Goal: Task Accomplishment & Management: Complete application form

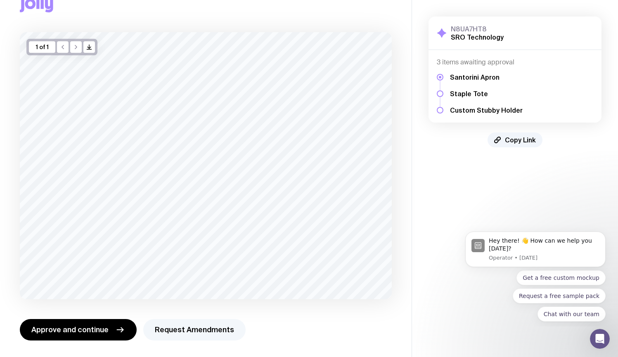
click at [205, 332] on button "Request Amendments" at bounding box center [194, 329] width 102 height 21
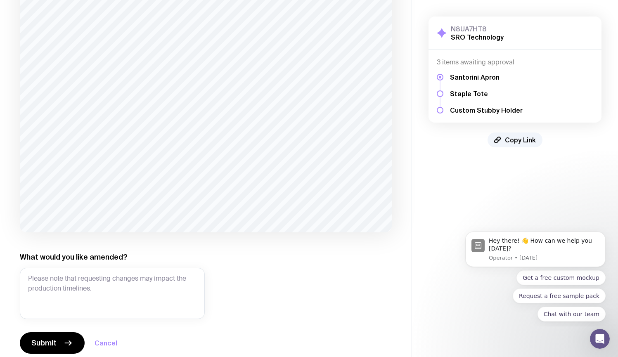
scroll to position [105, 0]
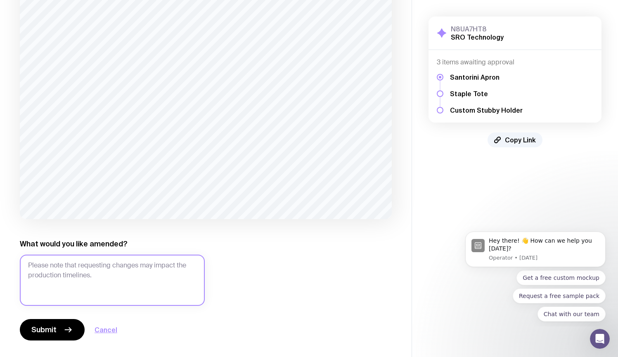
click at [147, 267] on textarea "What would you like amended?" at bounding box center [112, 280] width 185 height 51
drag, startPoint x: 24, startPoint y: 267, endPoint x: 0, endPoint y: 267, distance: 23.5
click at [0, 267] on div "Copy Link 1 of 1 /> /> What would you like amended? email Submit Cancel" at bounding box center [206, 118] width 412 height 446
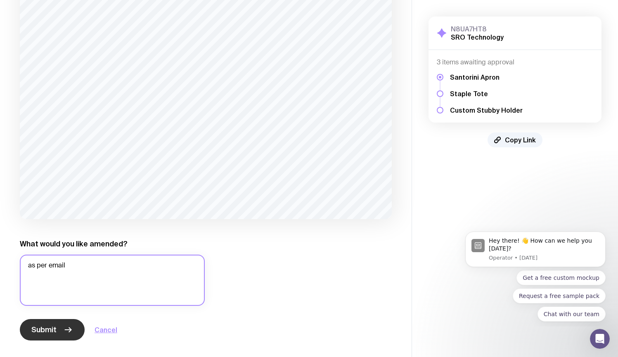
type textarea "as per email"
click at [45, 327] on span "Submit" at bounding box center [43, 330] width 25 height 10
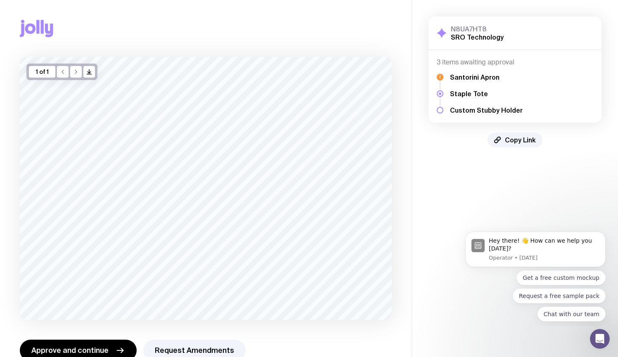
scroll to position [21, 0]
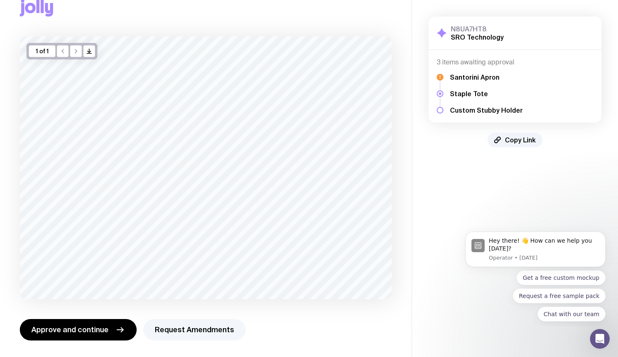
click at [177, 327] on button "Request Amendments" at bounding box center [194, 329] width 102 height 21
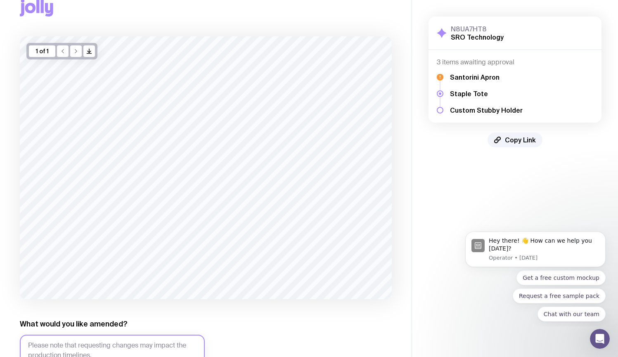
scroll to position [101, 0]
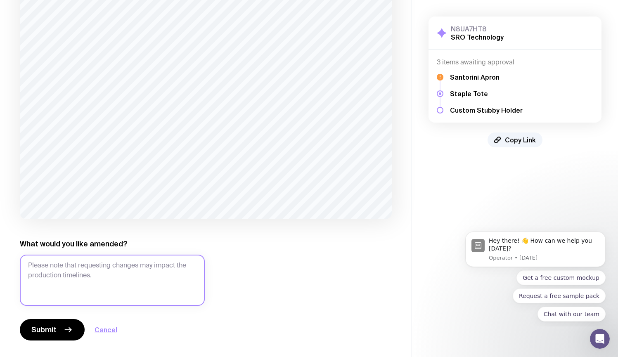
click at [117, 270] on textarea "What would you like amended?" at bounding box center [112, 280] width 185 height 51
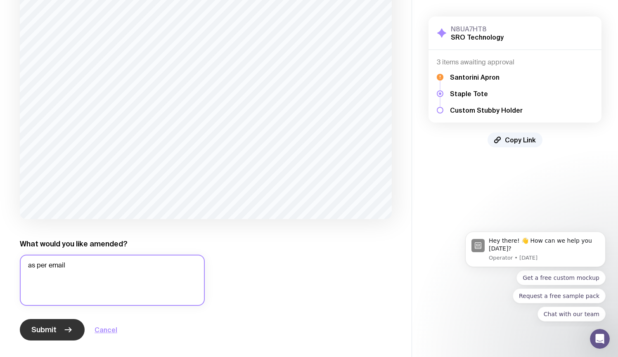
type textarea "as per email"
click at [51, 329] on span "Submit" at bounding box center [43, 330] width 25 height 10
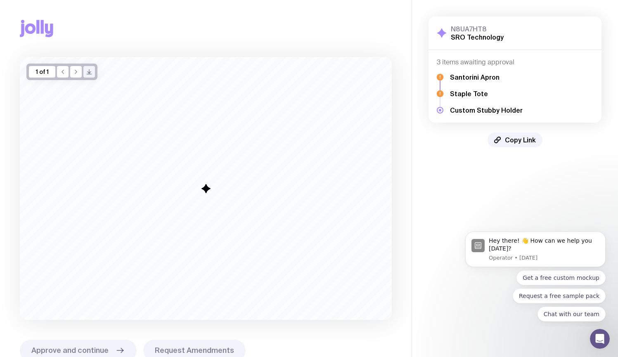
scroll to position [21, 0]
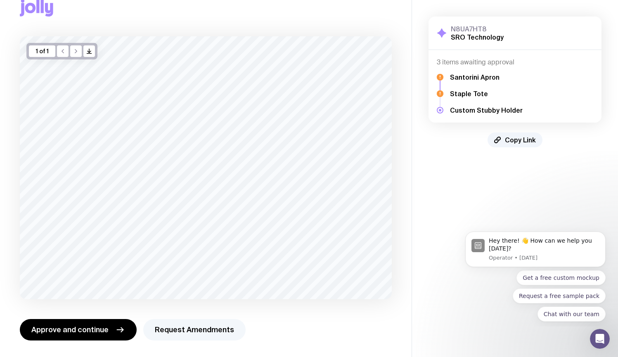
click at [197, 327] on button "Request Amendments" at bounding box center [194, 329] width 102 height 21
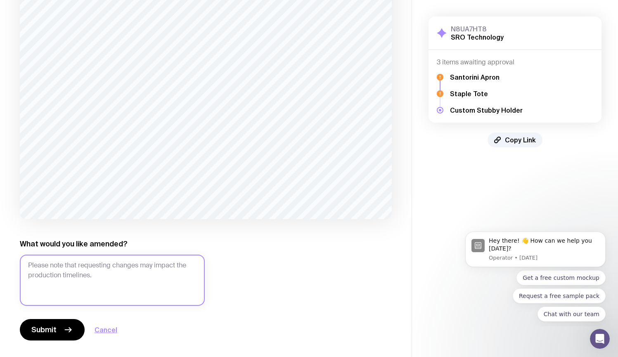
scroll to position [96, 0]
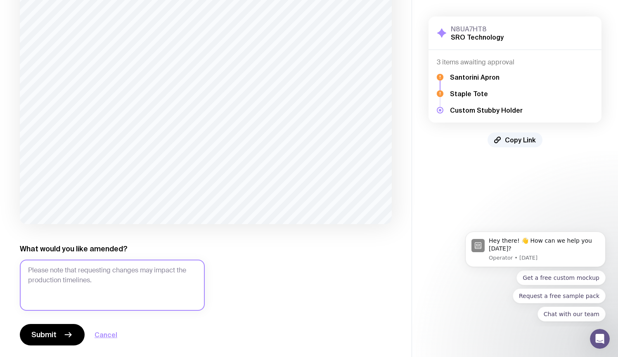
click at [133, 278] on textarea "What would you like amended?" at bounding box center [112, 285] width 185 height 51
type textarea "as per email"
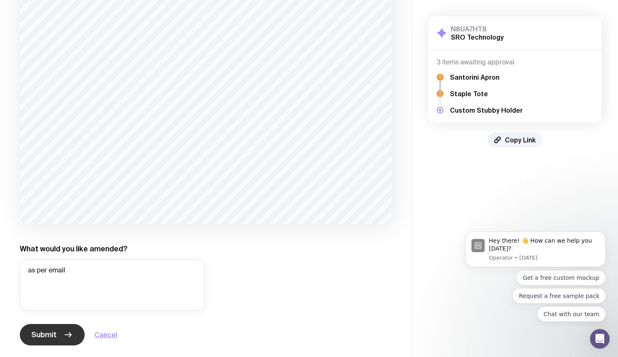
click at [42, 333] on span "Submit" at bounding box center [43, 335] width 25 height 10
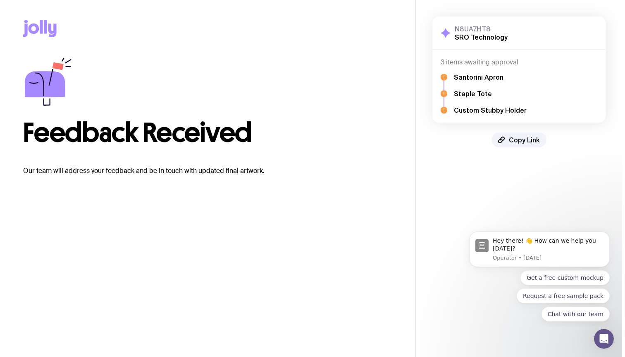
scroll to position [86, 0]
